Goal: Navigation & Orientation: Find specific page/section

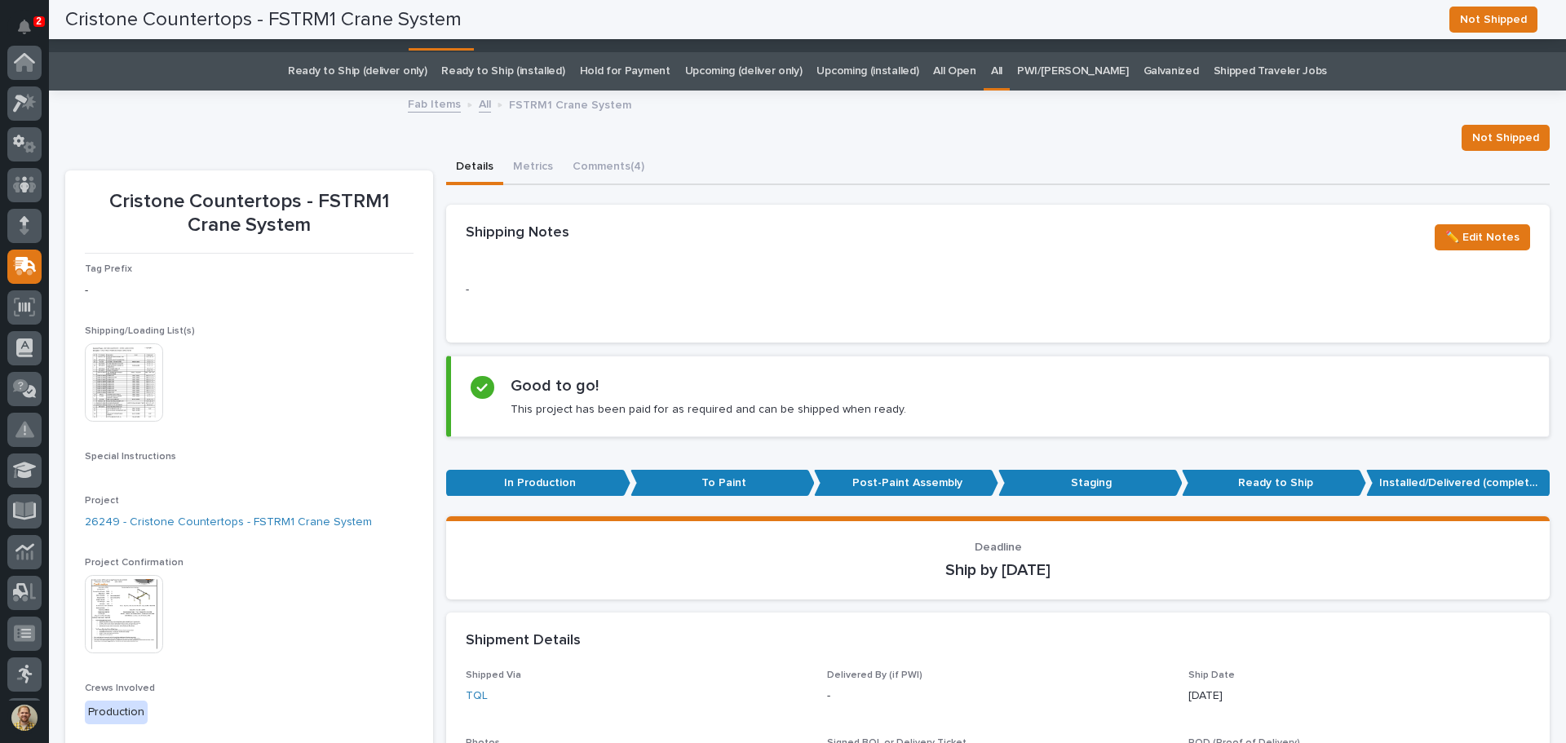
scroll to position [204, 0]
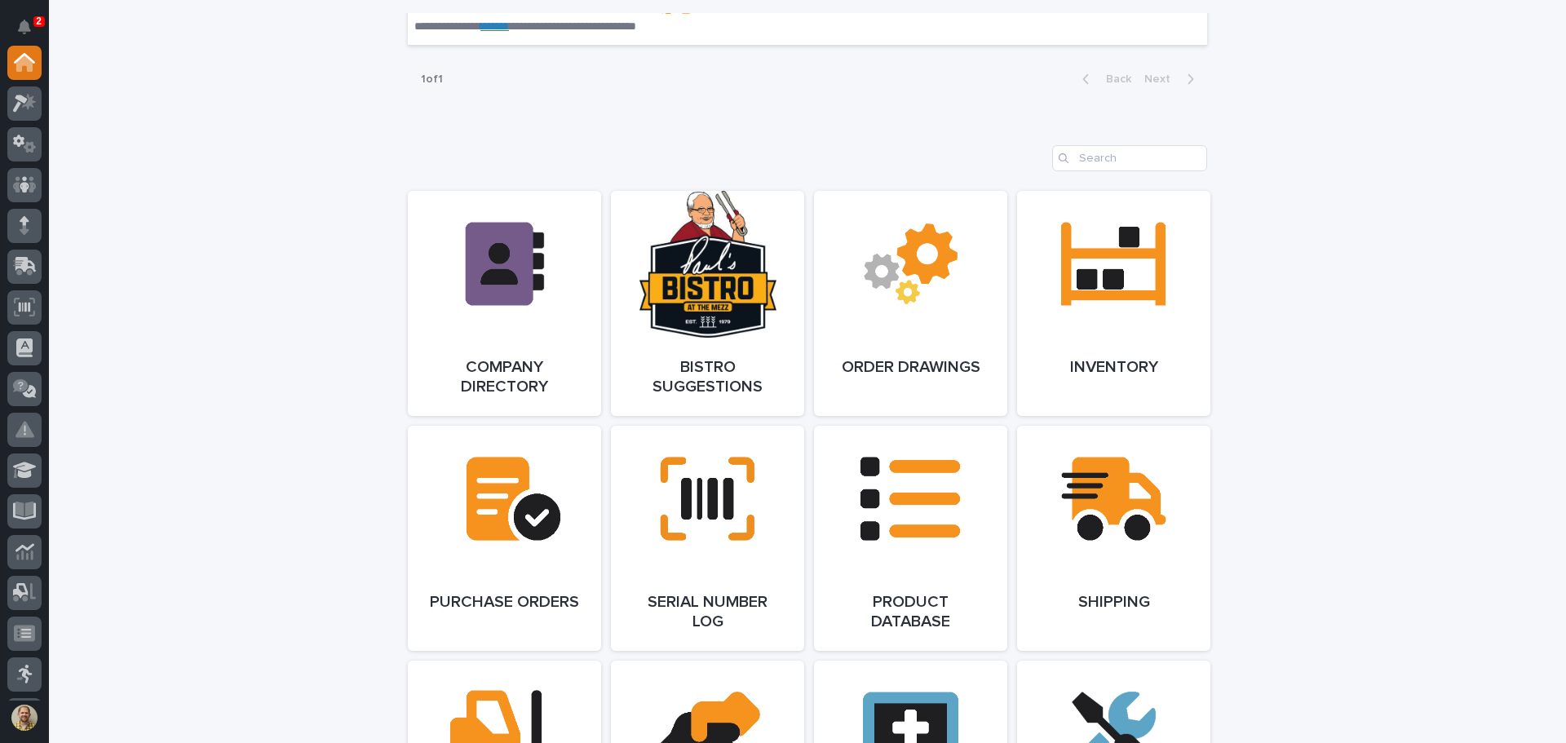
scroll to position [1009, 0]
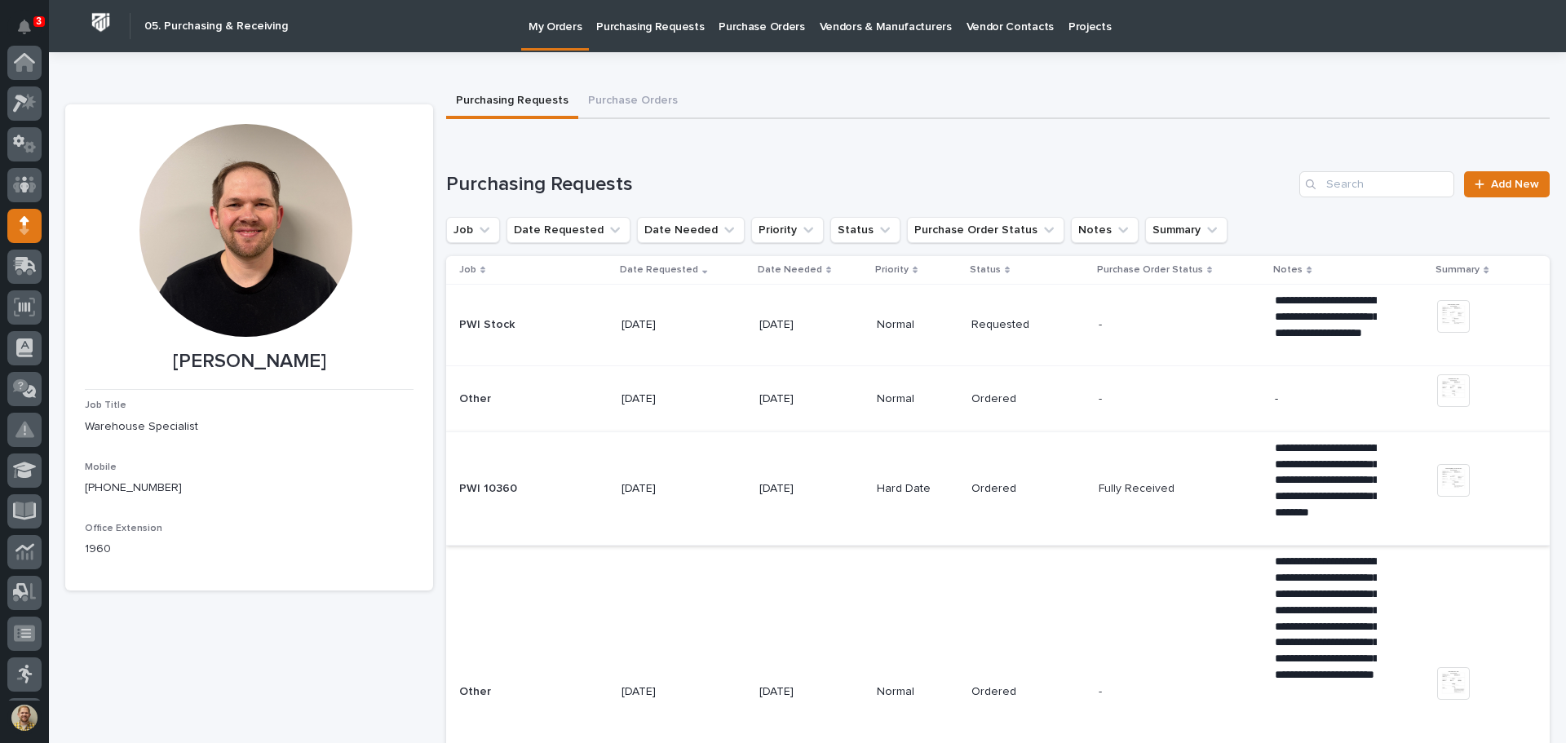
scroll to position [163, 0]
click at [26, 24] on icon "Notifications" at bounding box center [24, 27] width 13 height 15
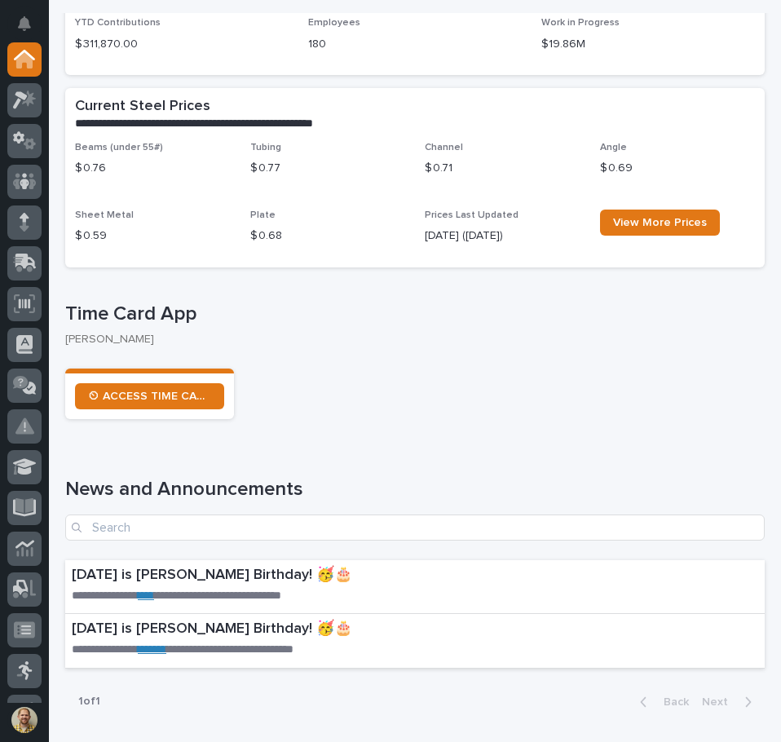
scroll to position [653, 0]
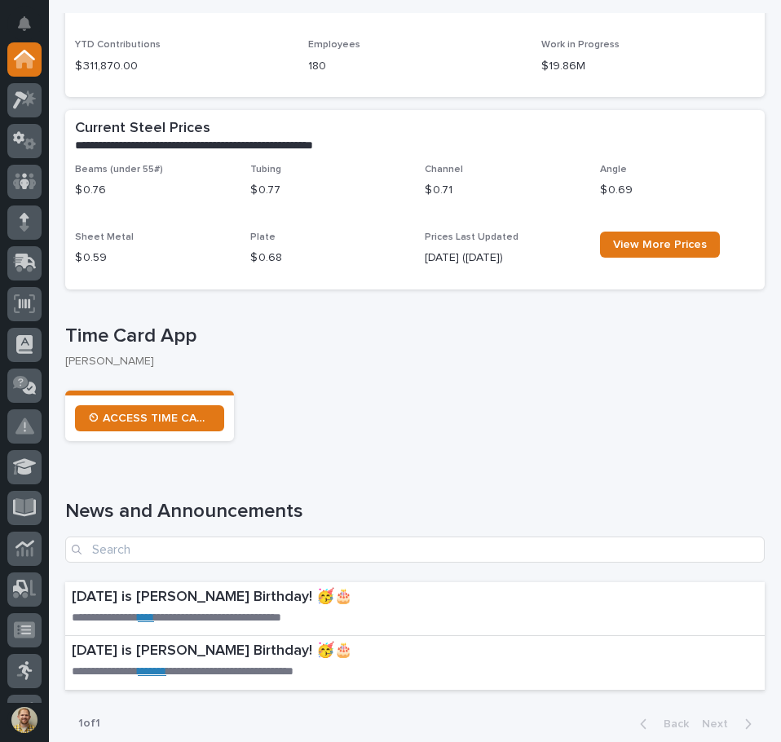
scroll to position [489, 0]
